Goal: Information Seeking & Learning: Learn about a topic

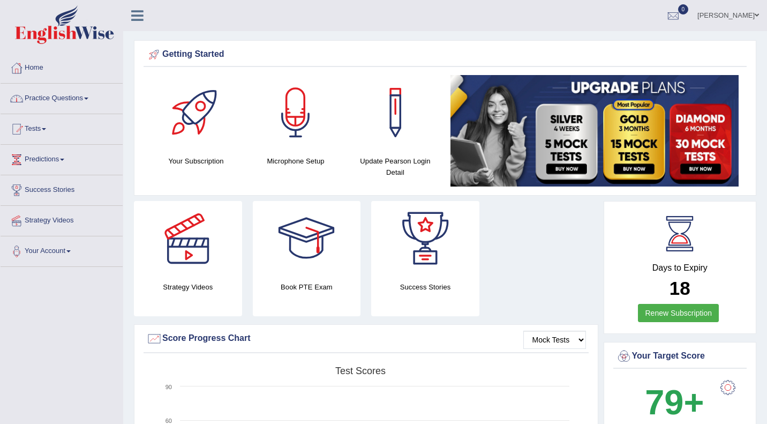
click at [61, 99] on link "Practice Questions" at bounding box center [62, 97] width 122 height 27
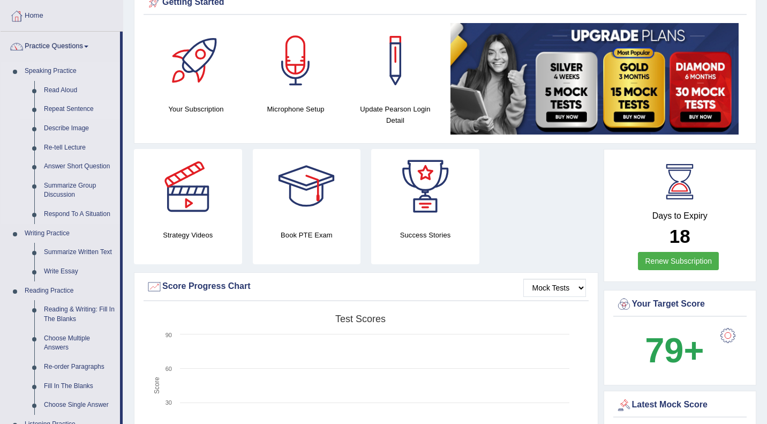
scroll to position [62, 0]
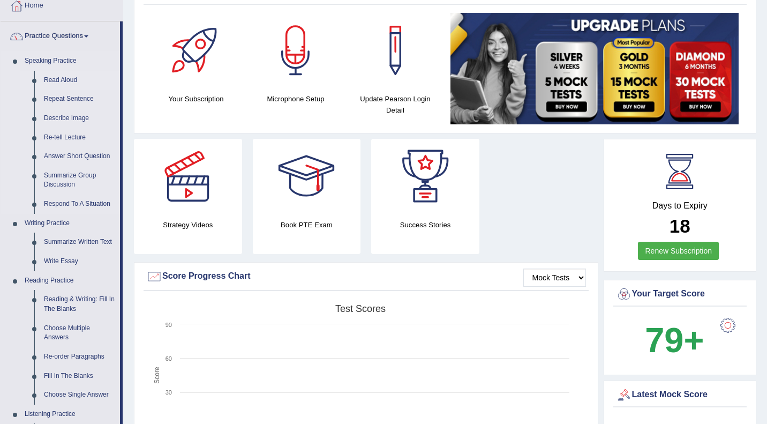
click at [74, 77] on link "Read Aloud" at bounding box center [79, 80] width 81 height 19
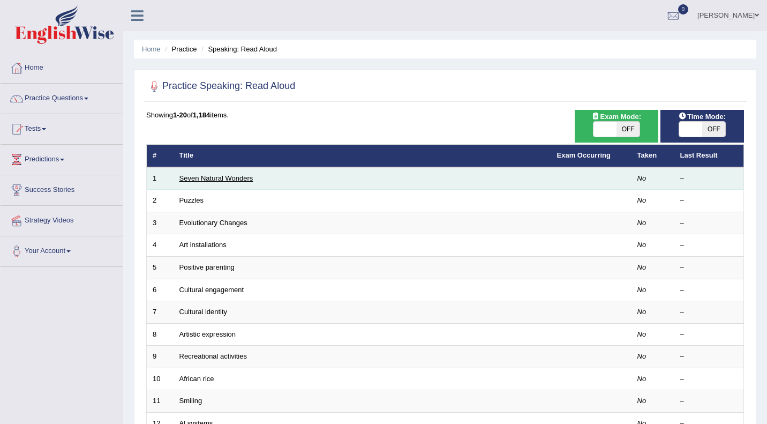
click at [240, 175] on link "Seven Natural Wonders" at bounding box center [216, 178] width 74 height 8
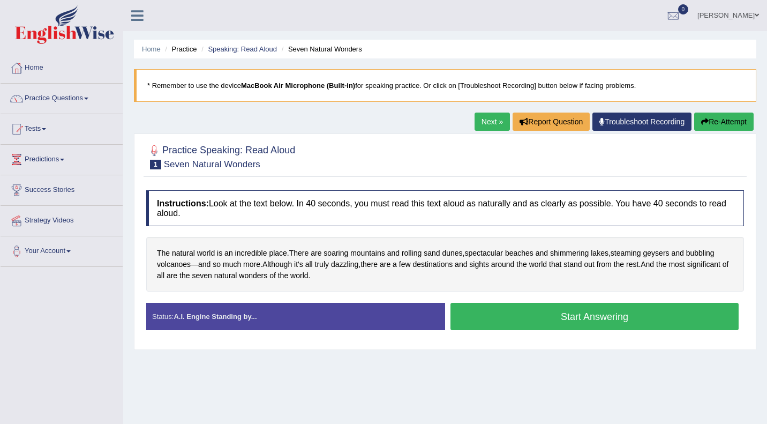
click at [605, 316] on button "Start Answering" at bounding box center [594, 316] width 288 height 27
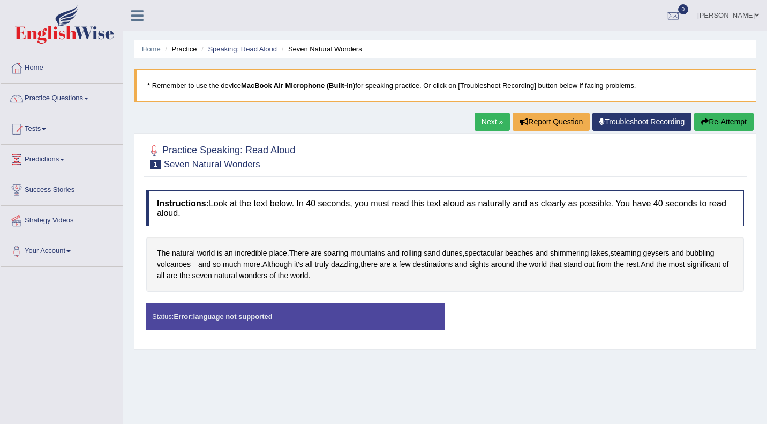
click at [608, 126] on link "Troubleshoot Recording" at bounding box center [641, 121] width 99 height 18
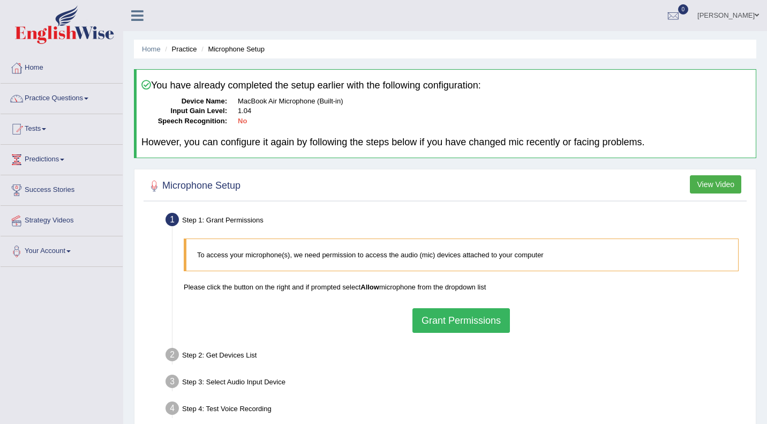
click at [763, 277] on div "Home Practice Microphone Setup You have already completed the setup earlier wit…" at bounding box center [445, 268] width 644 height 536
click at [766, 333] on div "Home Practice Microphone Setup You have already completed the setup earlier wit…" at bounding box center [445, 268] width 644 height 536
click at [622, 391] on div "Step 3: Select Audio Input Device –" at bounding box center [456, 383] width 590 height 24
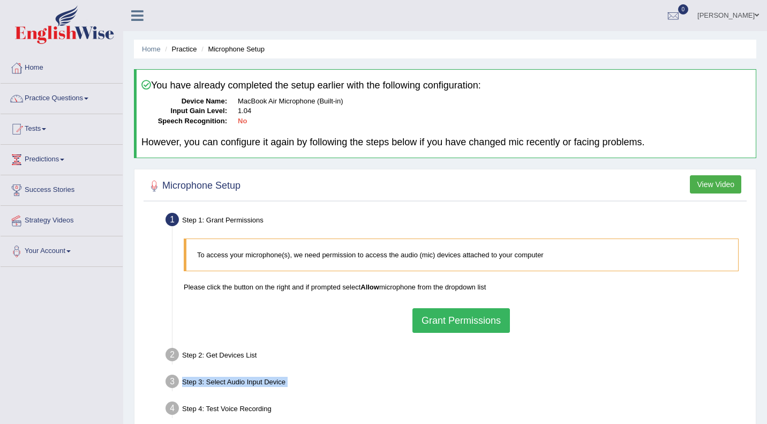
click at [446, 322] on button "Grant Permissions" at bounding box center [460, 320] width 97 height 25
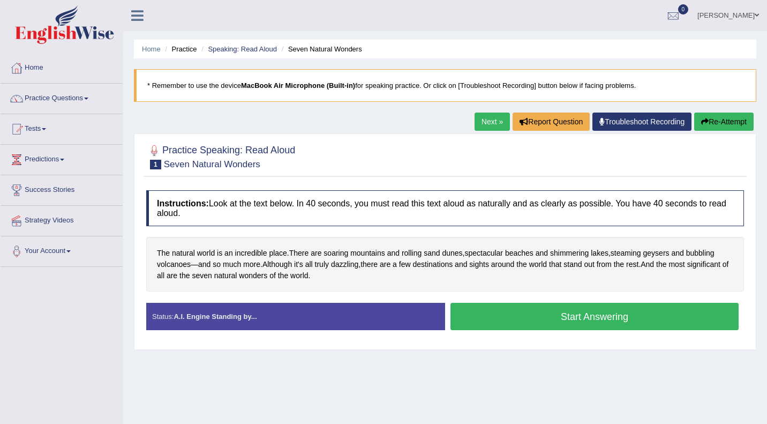
click at [573, 317] on button "Start Answering" at bounding box center [594, 316] width 288 height 27
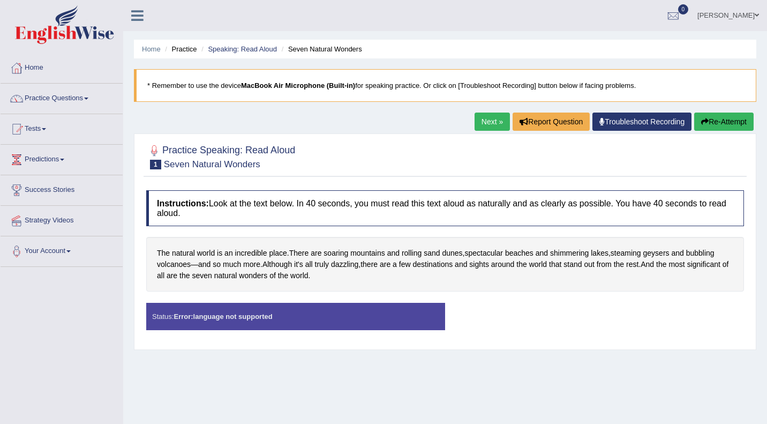
click at [573, 317] on div "Status: Error: language not supported Start Answering Stop Recording" at bounding box center [445, 322] width 598 height 38
click at [373, 315] on div "Status: Error: language not supported" at bounding box center [295, 316] width 299 height 27
click at [628, 118] on link "Troubleshoot Recording" at bounding box center [641, 121] width 99 height 18
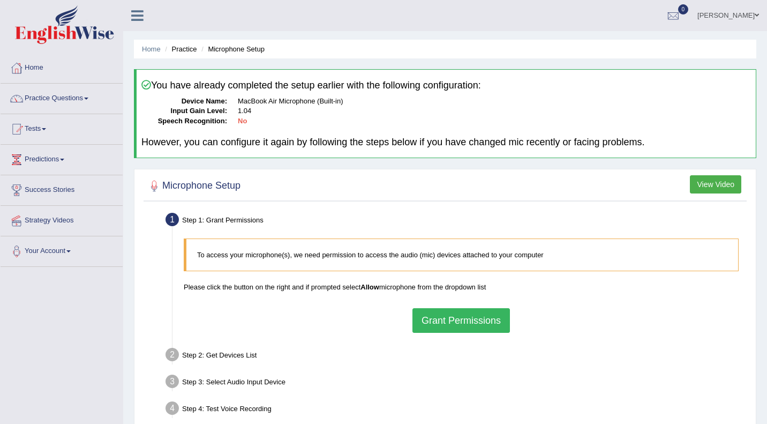
click at [428, 310] on button "Grant Permissions" at bounding box center [460, 320] width 97 height 25
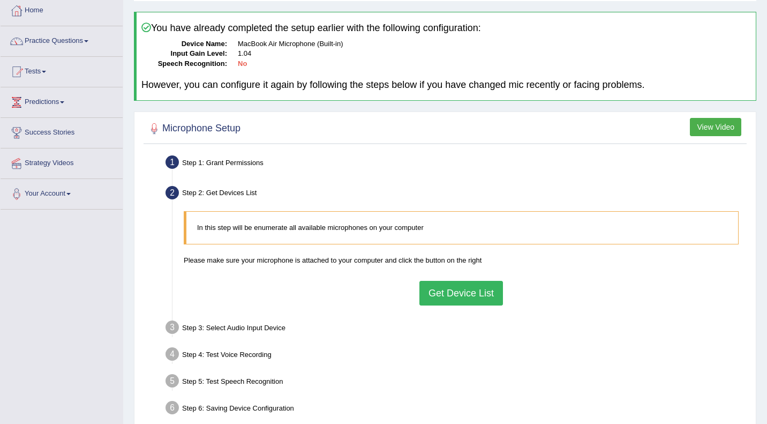
scroll to position [139, 0]
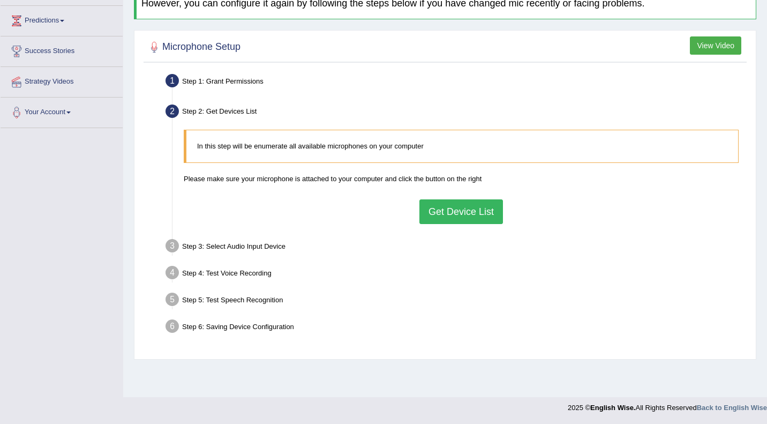
click at [472, 197] on div "In this step will be enumerate all available microphones on your computer Pleas…" at bounding box center [461, 176] width 566 height 104
click at [466, 216] on button "Get Device List" at bounding box center [461, 211] width 84 height 25
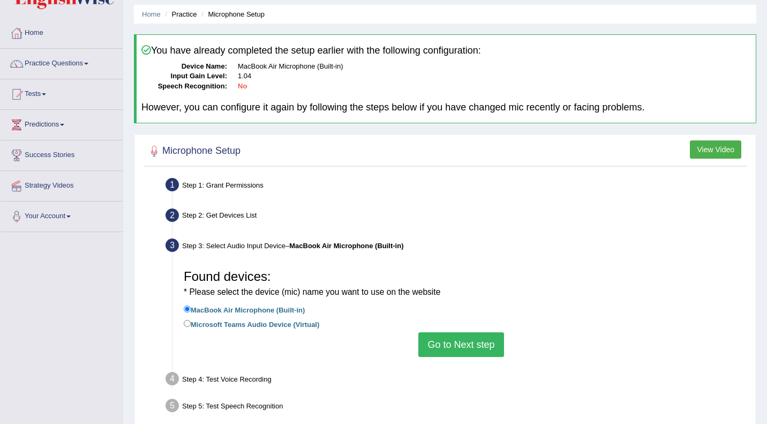
scroll to position [0, 0]
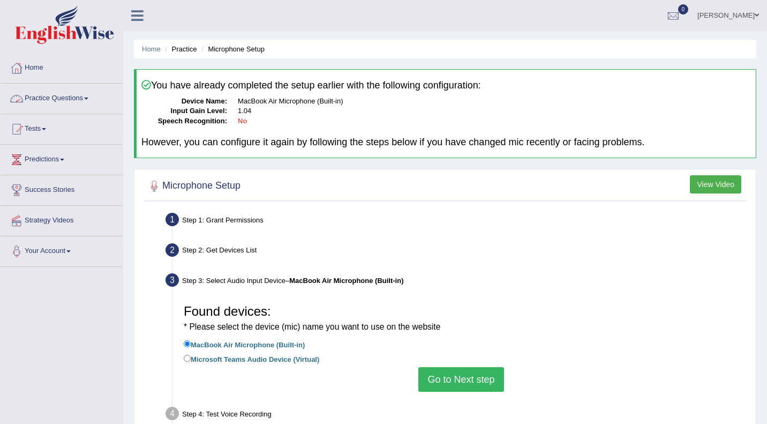
click at [60, 101] on link "Practice Questions" at bounding box center [62, 97] width 122 height 27
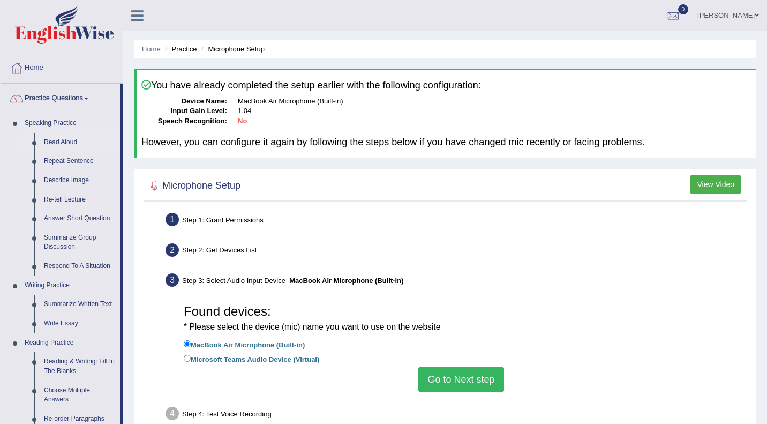
click at [60, 139] on link "Read Aloud" at bounding box center [79, 142] width 81 height 19
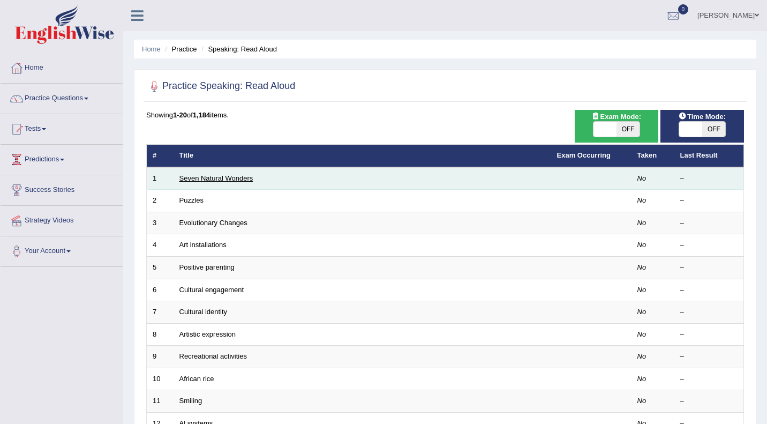
click at [205, 182] on link "Seven Natural Wonders" at bounding box center [216, 178] width 74 height 8
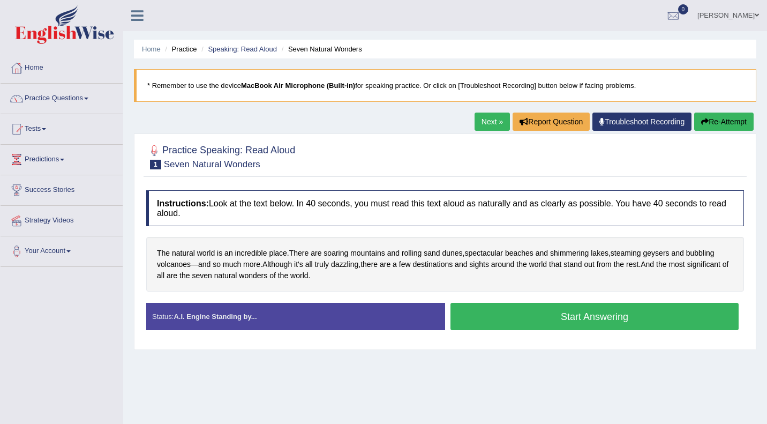
click at [522, 312] on button "Start Answering" at bounding box center [594, 316] width 288 height 27
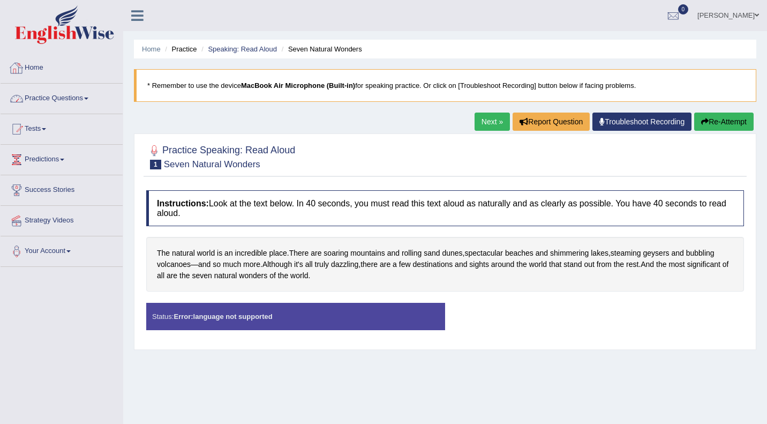
click at [65, 94] on link "Practice Questions" at bounding box center [62, 97] width 122 height 27
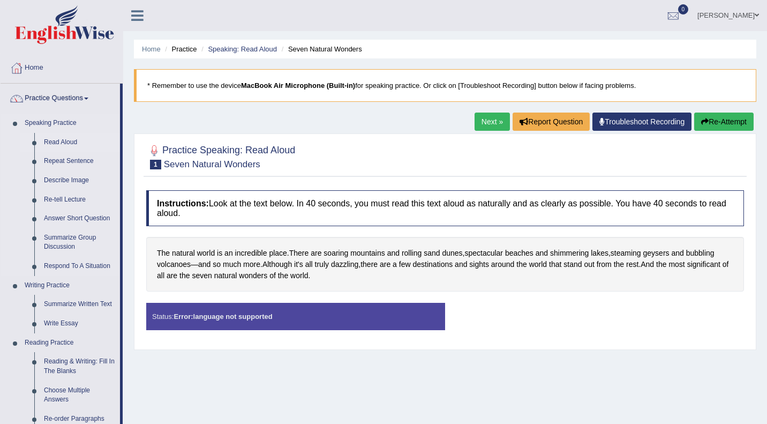
click at [53, 142] on link "Read Aloud" at bounding box center [79, 142] width 81 height 19
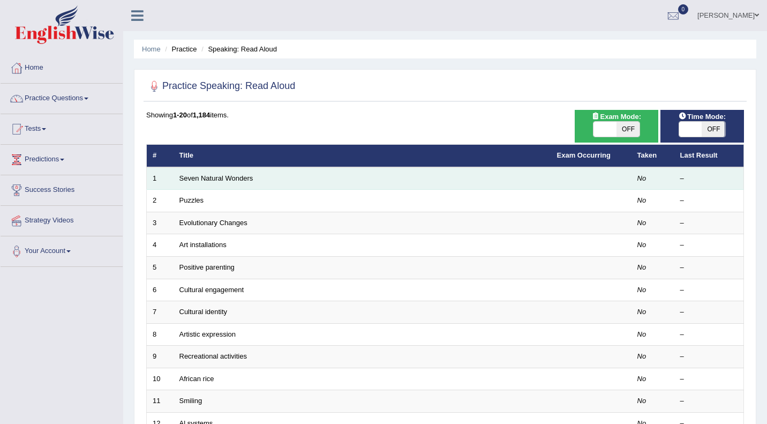
click at [254, 177] on td "Seven Natural Wonders" at bounding box center [363, 178] width 378 height 22
click at [236, 177] on link "Seven Natural Wonders" at bounding box center [216, 178] width 74 height 8
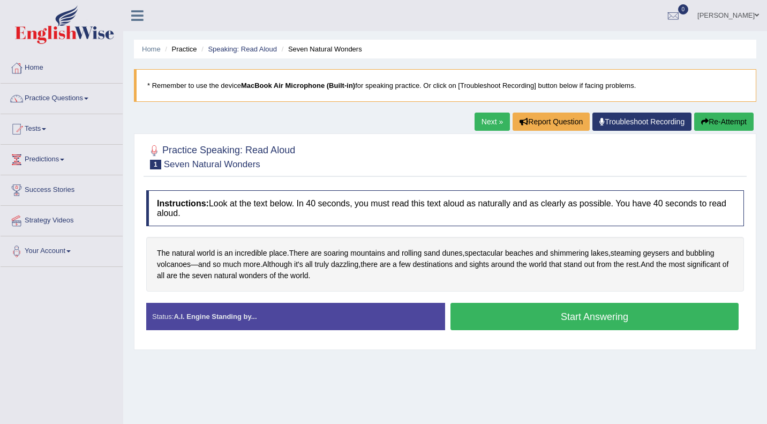
click at [530, 306] on button "Start Answering" at bounding box center [594, 316] width 288 height 27
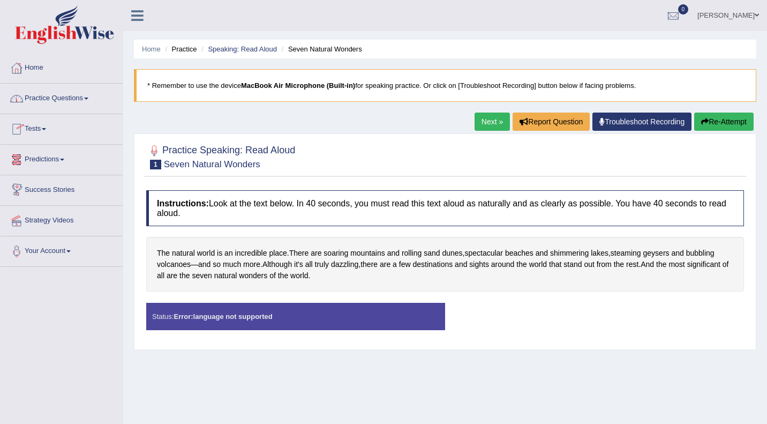
click at [66, 96] on link "Practice Questions" at bounding box center [62, 97] width 122 height 27
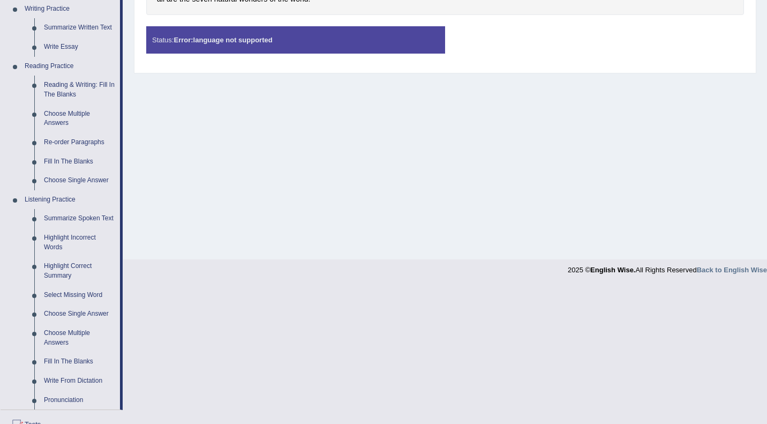
scroll to position [425, 0]
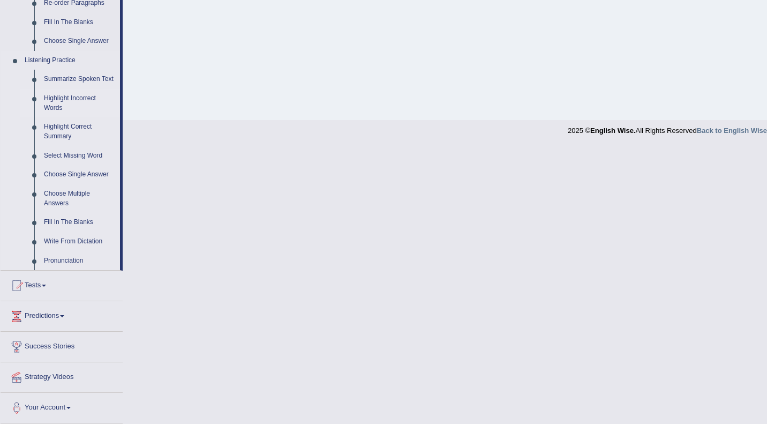
click at [65, 103] on link "Highlight Incorrect Words" at bounding box center [79, 103] width 81 height 28
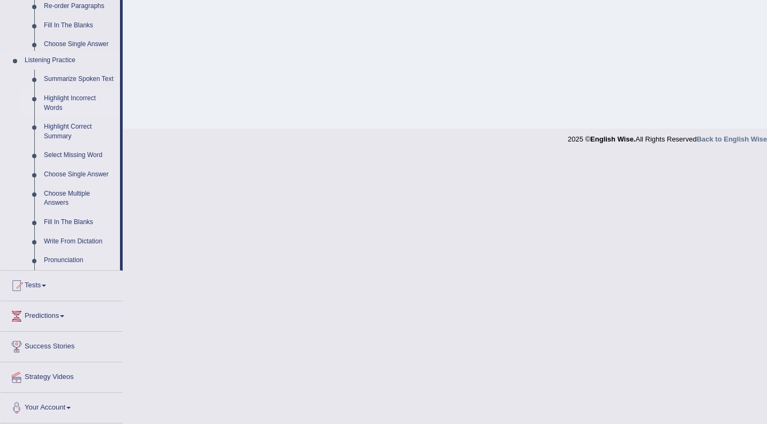
scroll to position [139, 0]
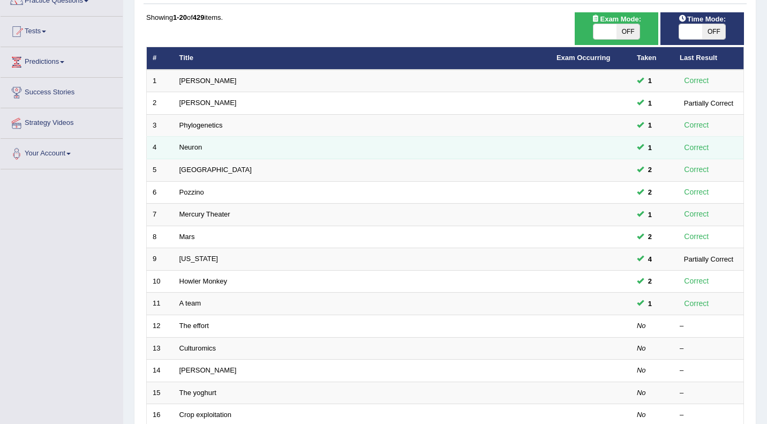
scroll to position [285, 0]
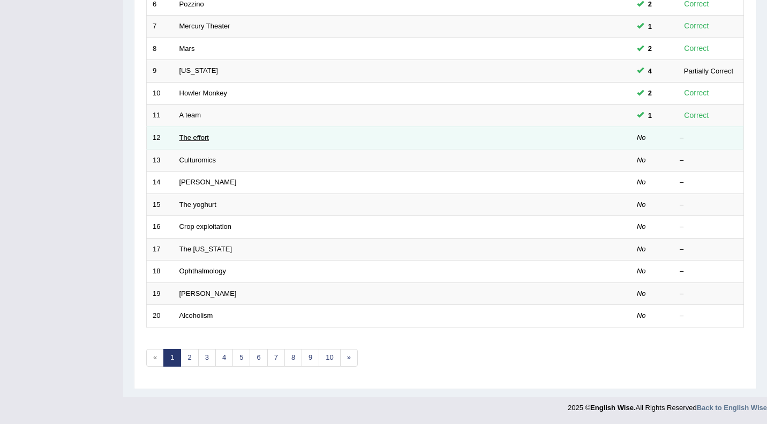
click at [188, 140] on link "The effort" at bounding box center [193, 137] width 29 height 8
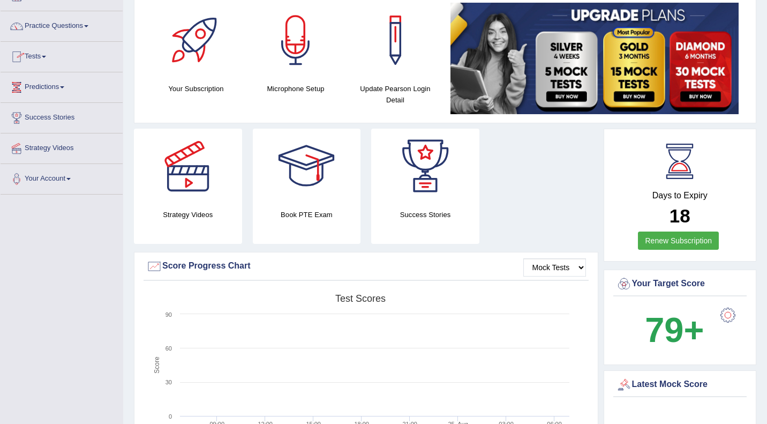
scroll to position [69, 0]
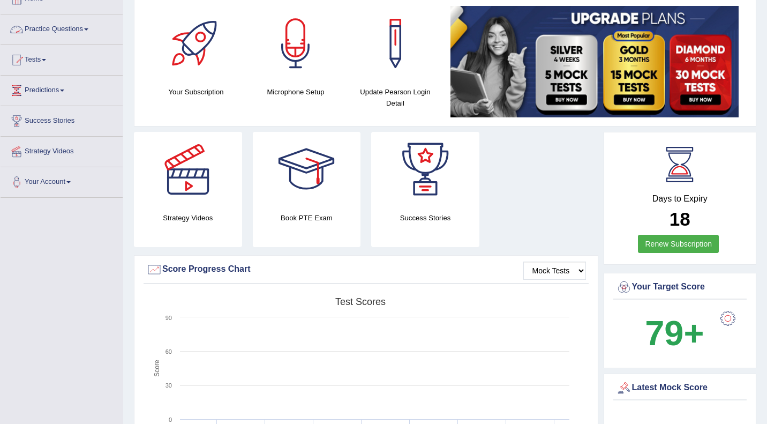
click at [64, 29] on link "Practice Questions" at bounding box center [62, 27] width 122 height 27
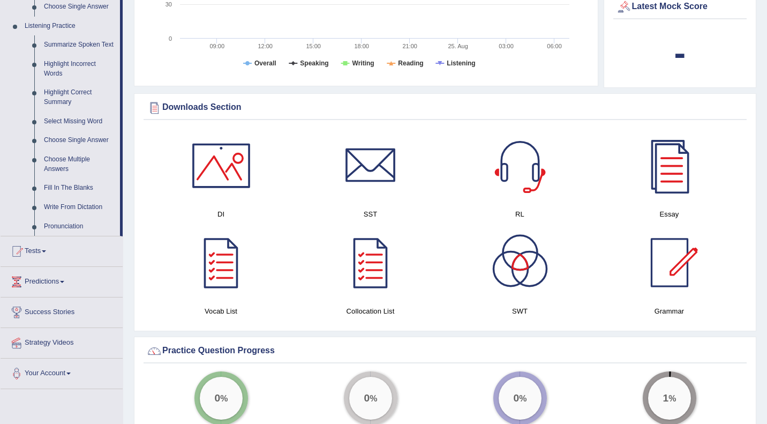
scroll to position [449, 0]
click at [60, 102] on link "Highlight Correct Summary" at bounding box center [79, 98] width 81 height 28
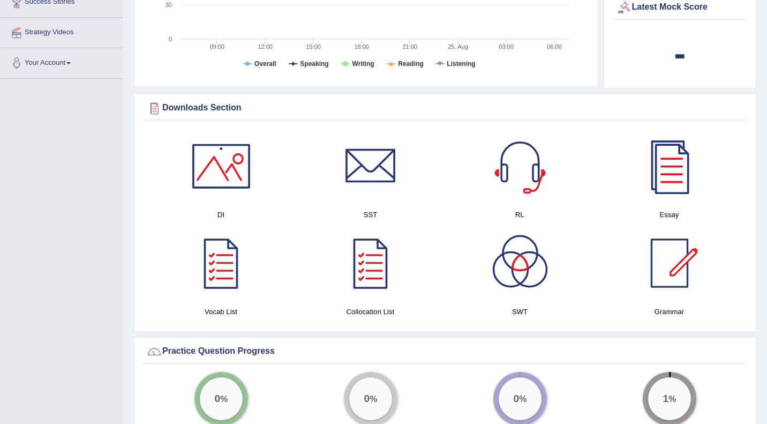
scroll to position [302, 0]
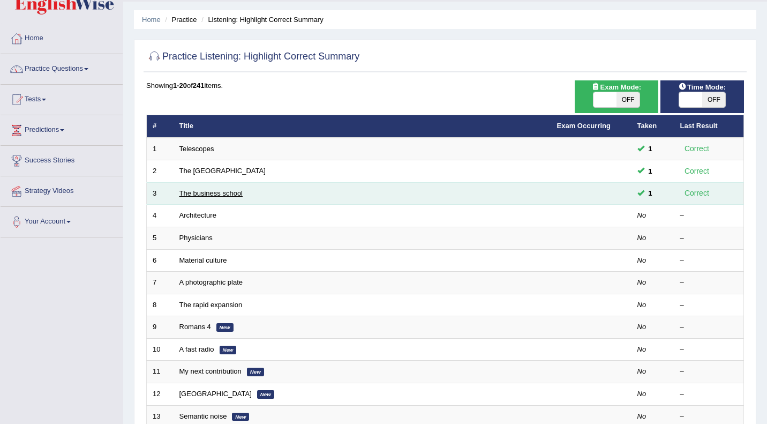
scroll to position [30, 0]
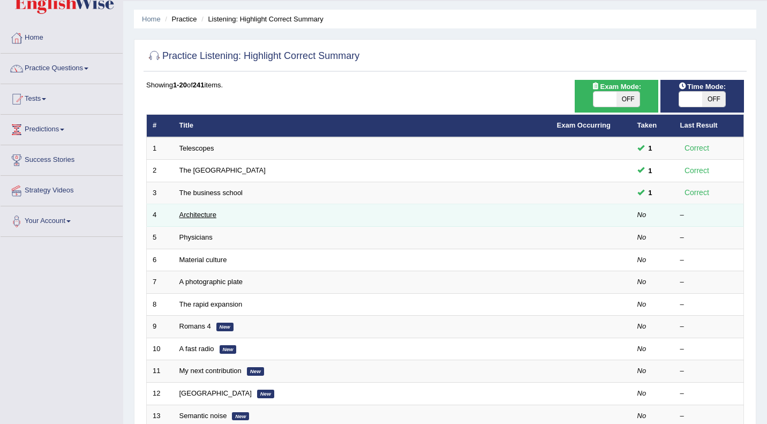
click at [194, 214] on link "Architecture" at bounding box center [197, 214] width 37 height 8
